Goal: Transaction & Acquisition: Purchase product/service

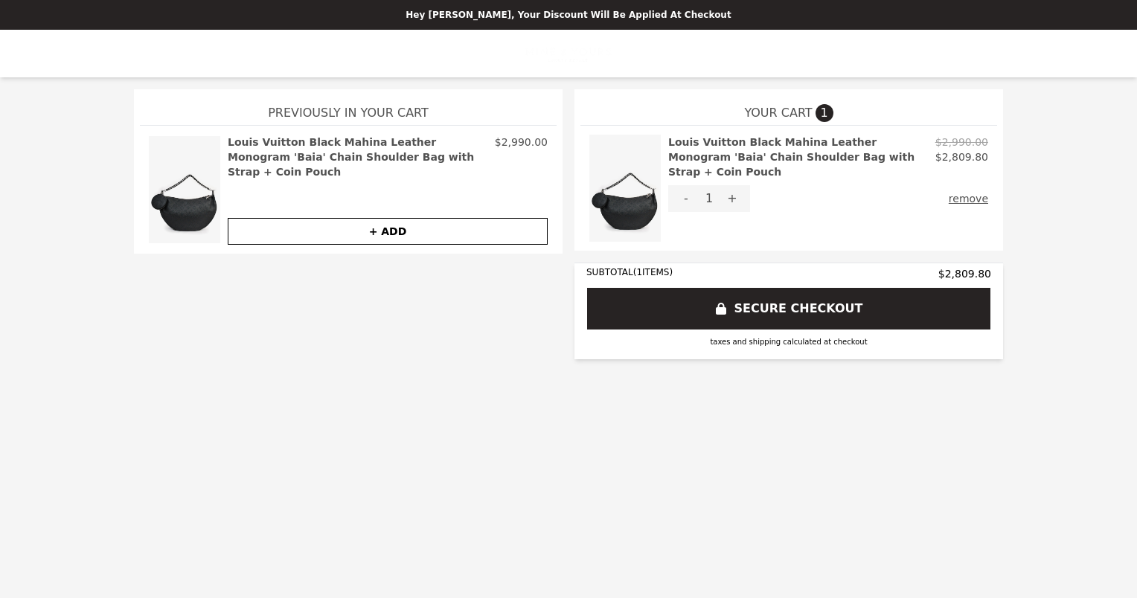
click at [826, 315] on button "SECURE CHECKOUT" at bounding box center [788, 308] width 405 height 43
click at [806, 313] on button "SECURE CHECKOUT" at bounding box center [788, 308] width 405 height 43
